Goal: Task Accomplishment & Management: Use online tool/utility

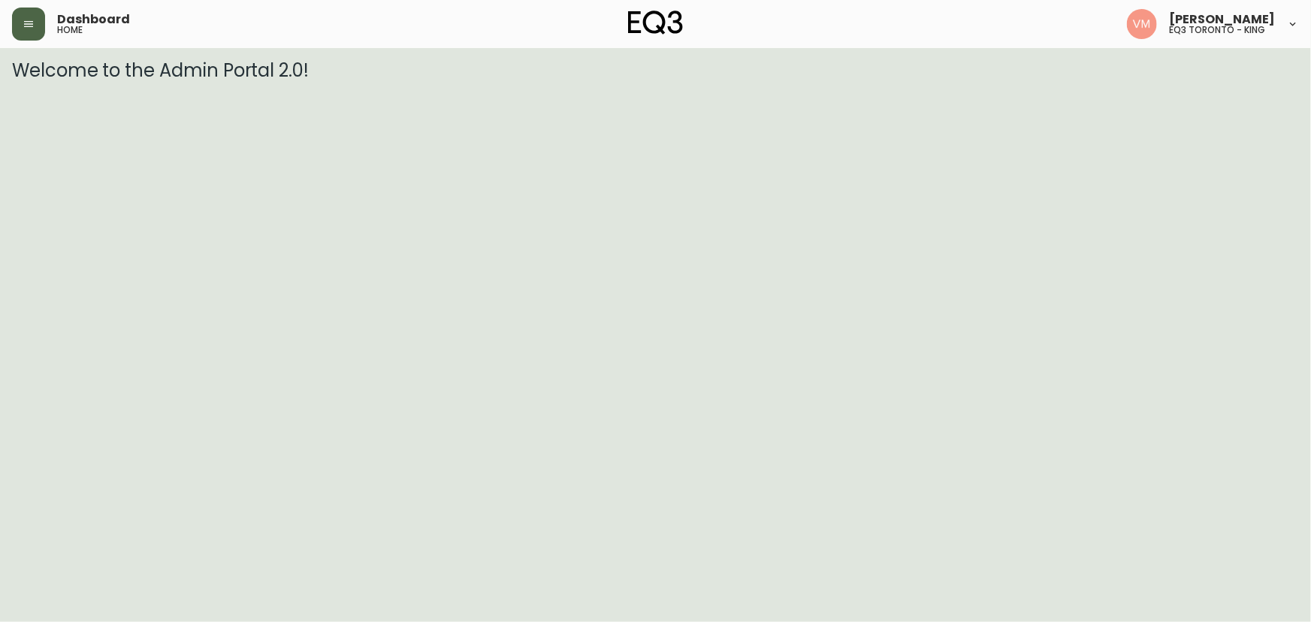
click at [30, 28] on icon "button" at bounding box center [29, 24] width 12 height 12
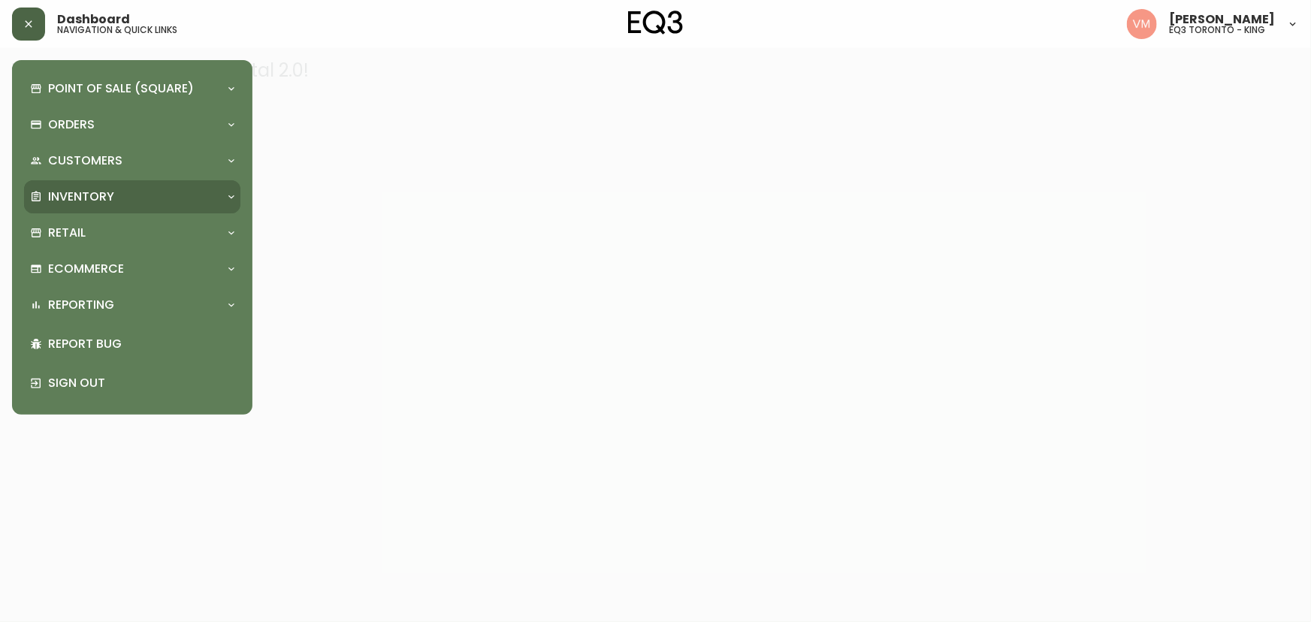
click at [95, 203] on p "Inventory" at bounding box center [81, 197] width 66 height 17
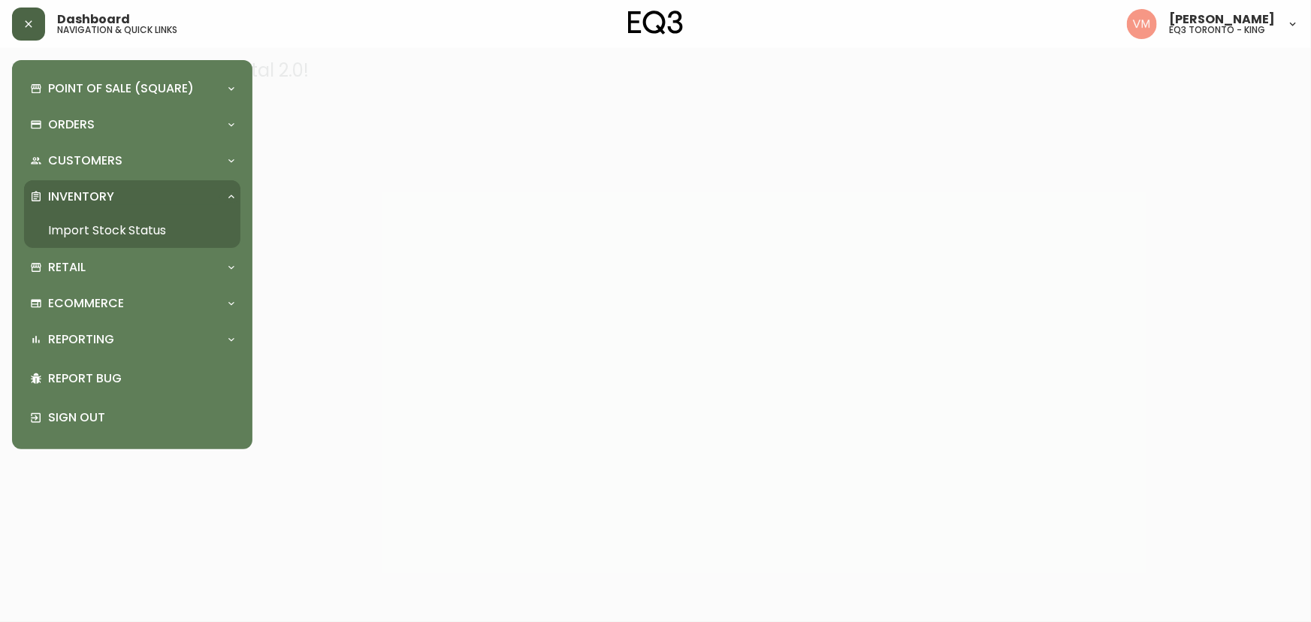
click at [123, 225] on link "Import Stock Status" at bounding box center [132, 230] width 216 height 35
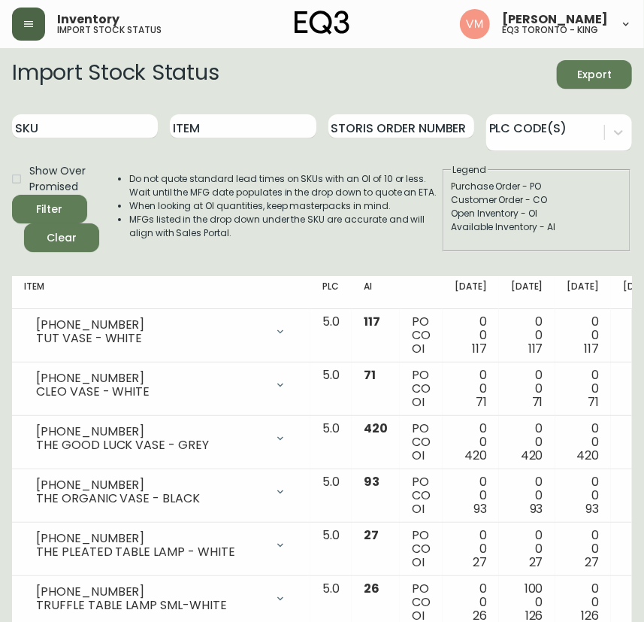
click at [281, 40] on div "Inventory import stock status [PERSON_NAME] eq3 [GEOGRAPHIC_DATA] - king" at bounding box center [322, 24] width 620 height 48
